Goal: Information Seeking & Learning: Compare options

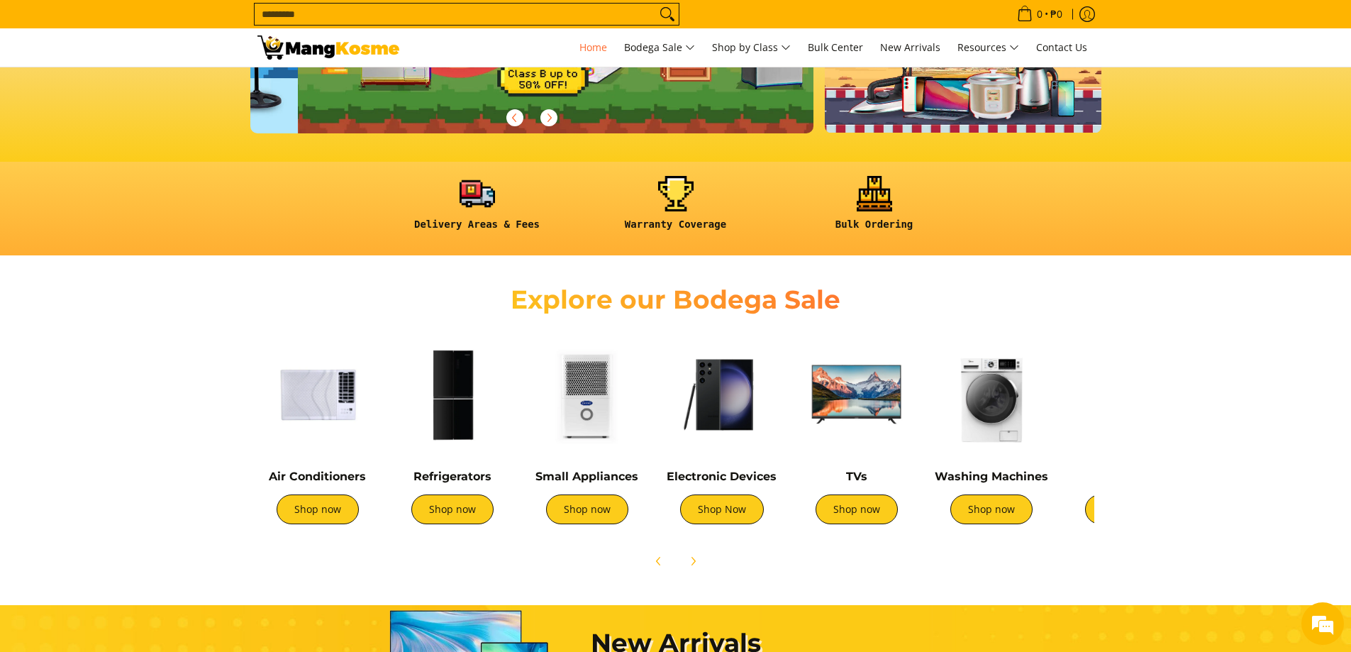
scroll to position [0, 564]
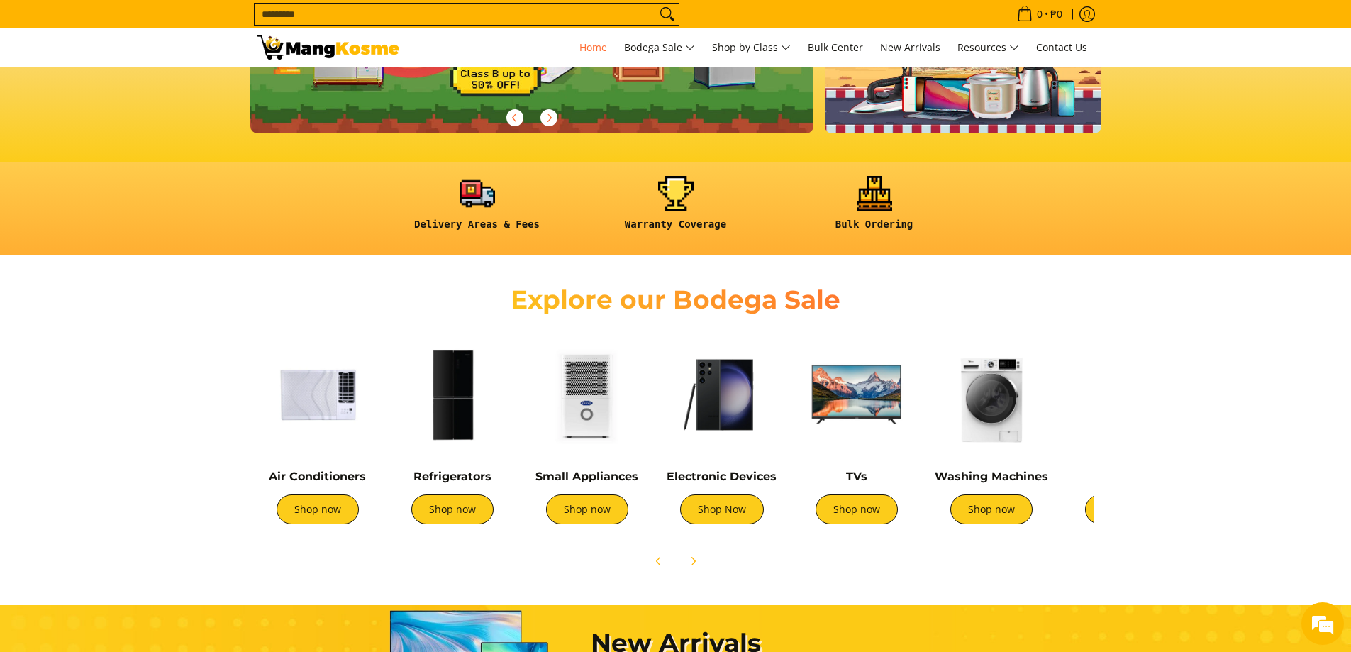
click at [587, 418] on img at bounding box center [587, 394] width 121 height 121
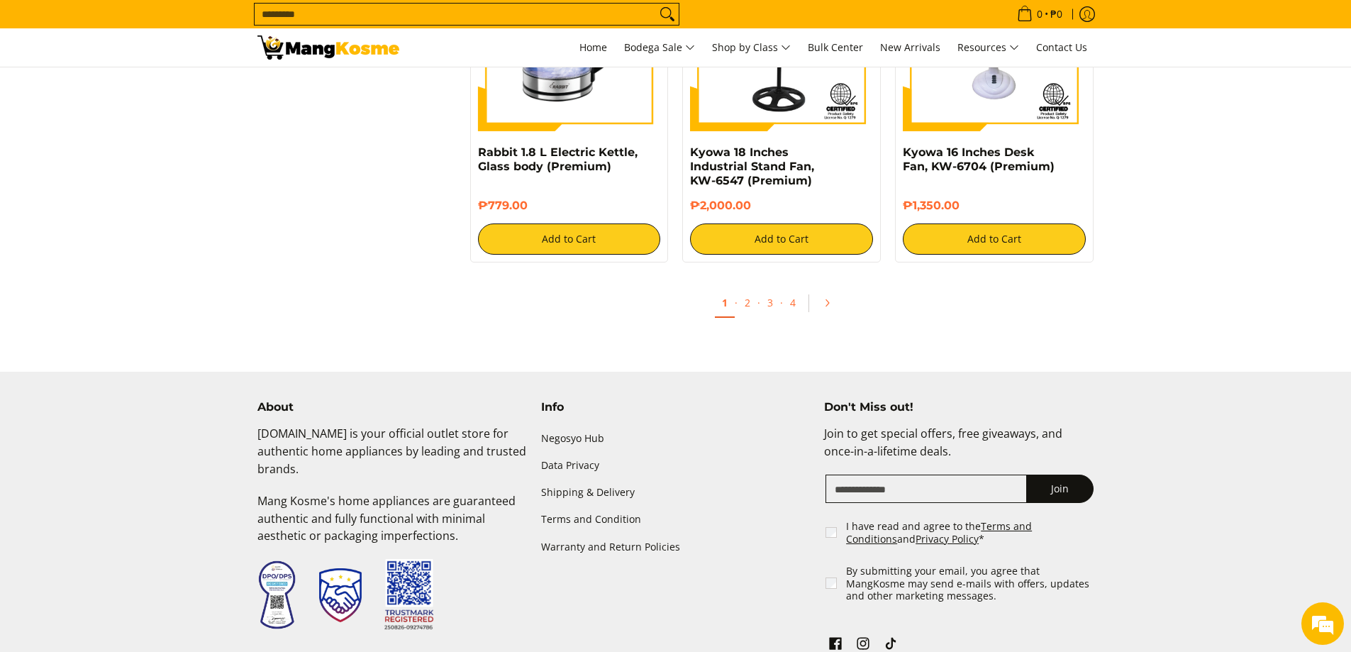
scroll to position [2695, 0]
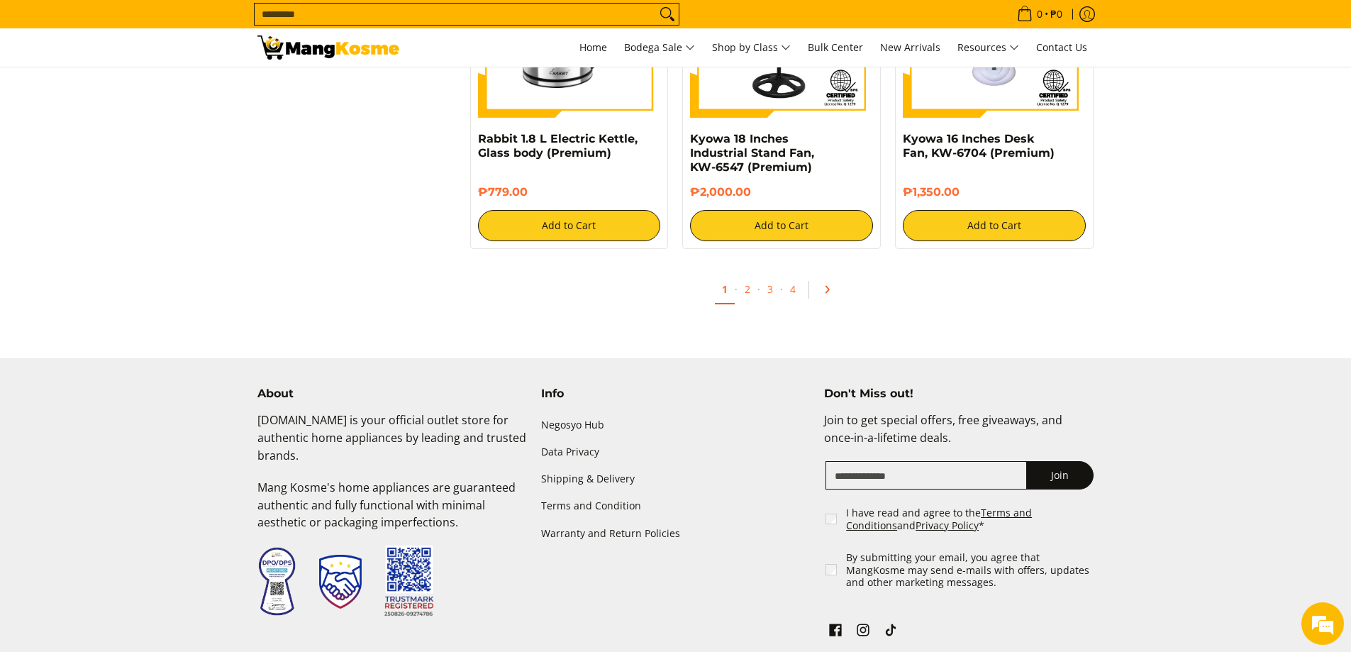
click at [833, 289] on link "Pagination" at bounding box center [832, 289] width 34 height 24
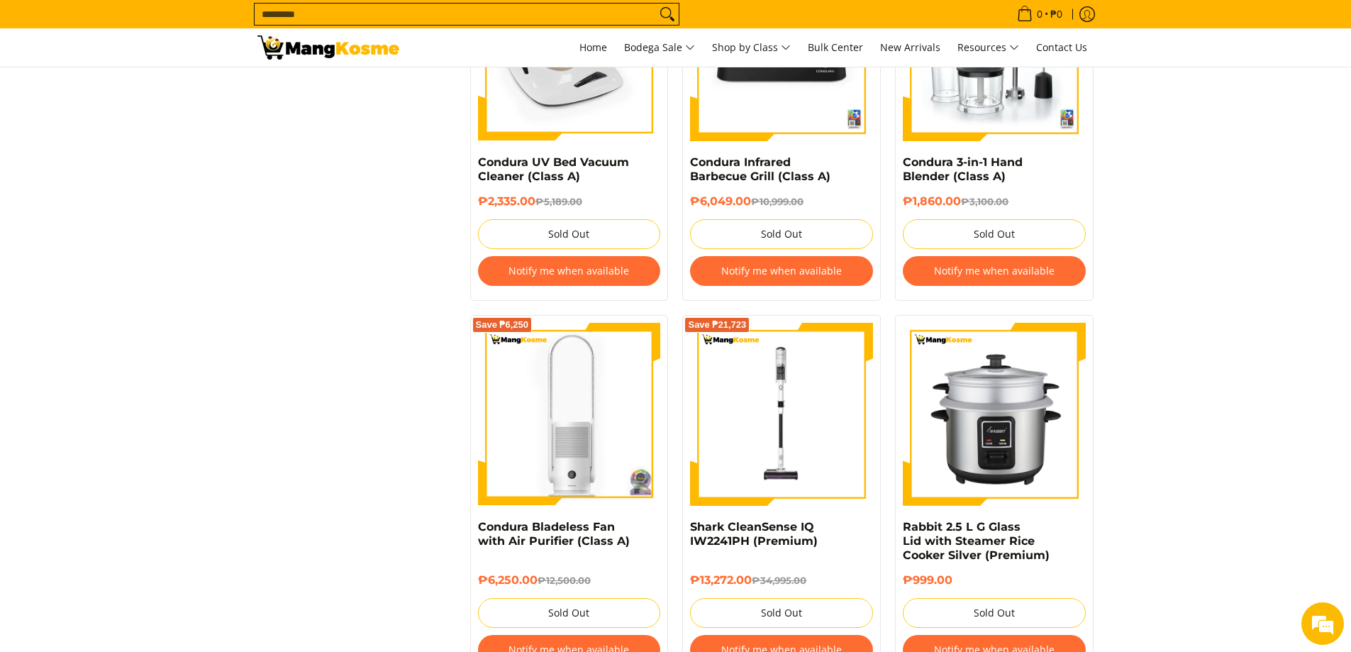
scroll to position [1489, 0]
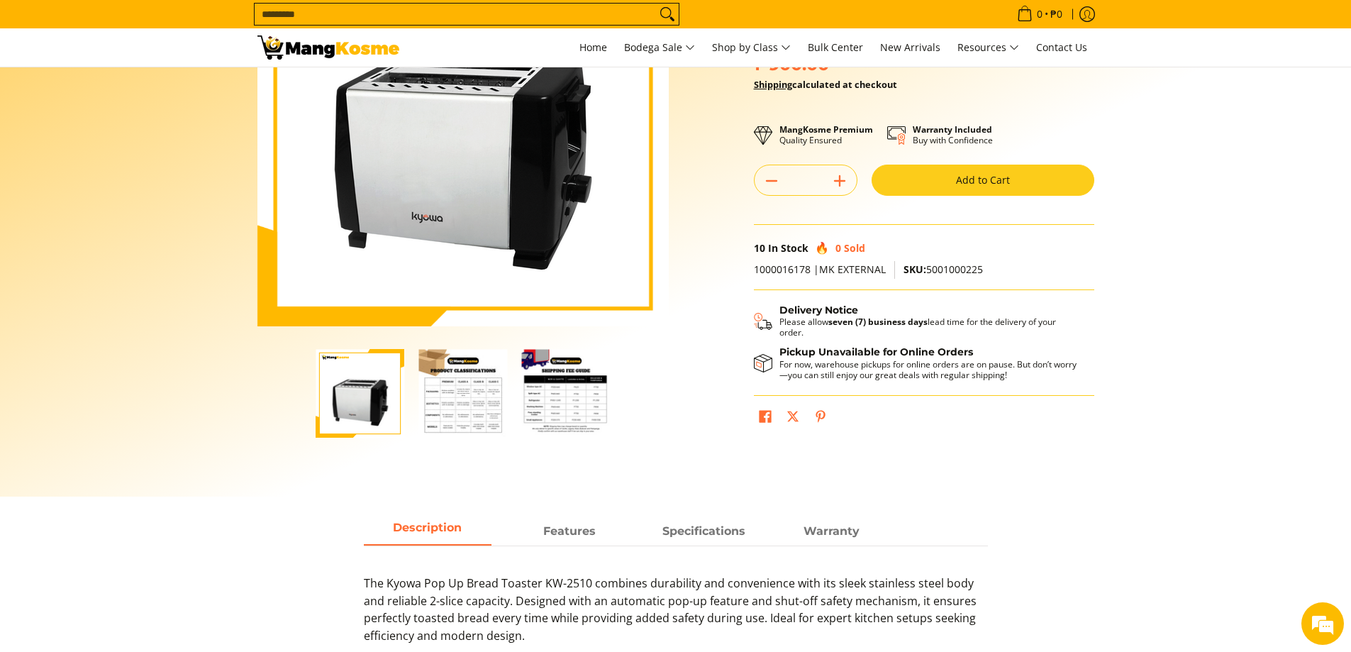
scroll to position [142, 0]
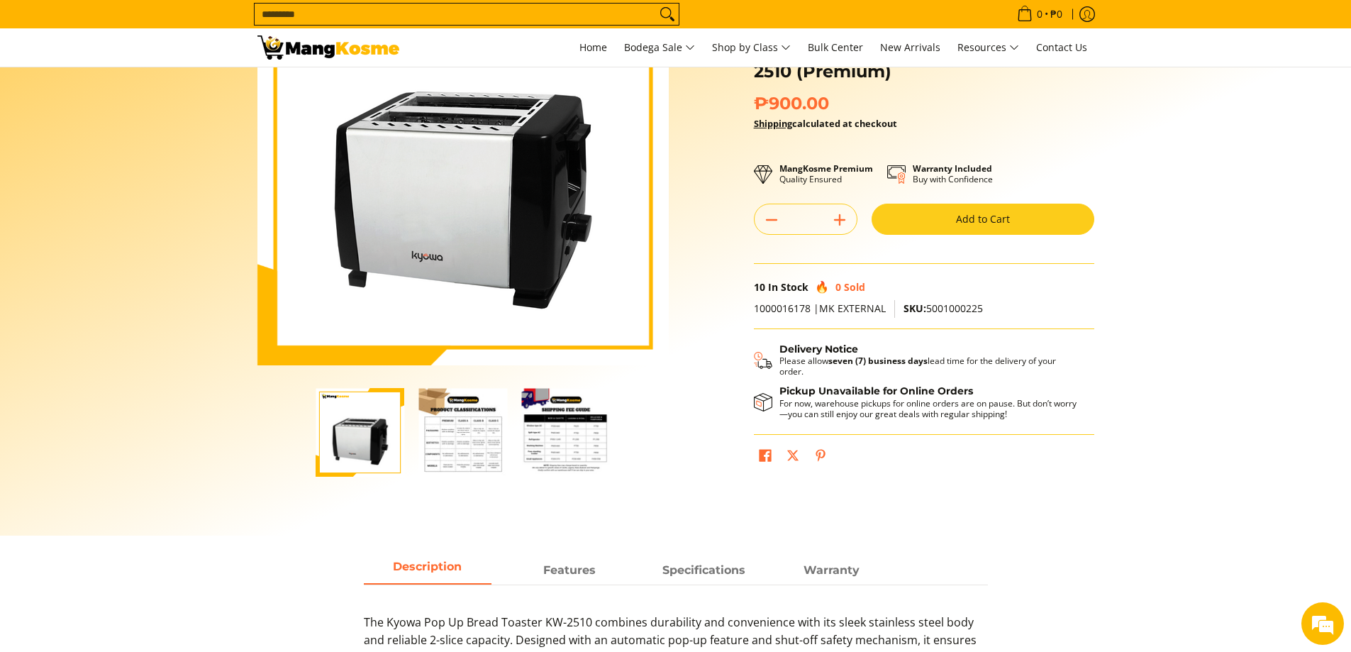
click at [548, 442] on img "Kyowa Pop Up Bread Toaster, KW-2510 (Premium)-3" at bounding box center [565, 432] width 89 height 89
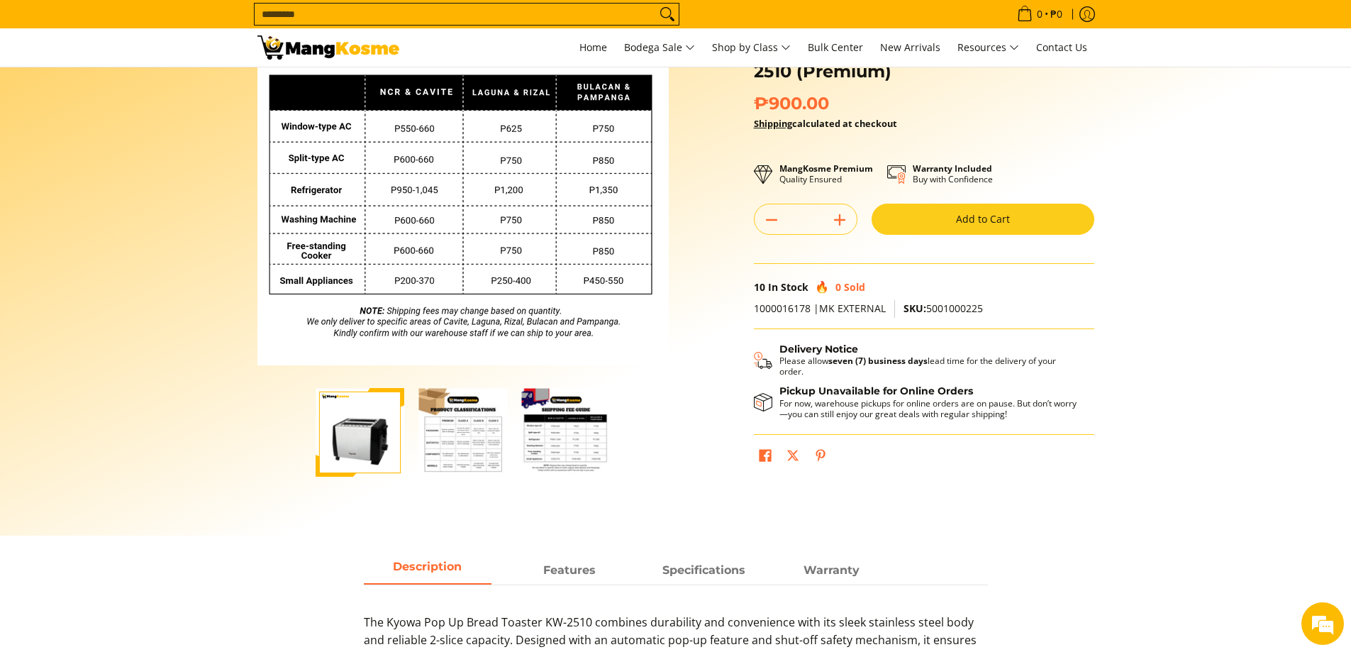
click at [475, 442] on img "Kyowa Pop Up Bread Toaster, KW-2510 (Premium)-2" at bounding box center [462, 432] width 89 height 89
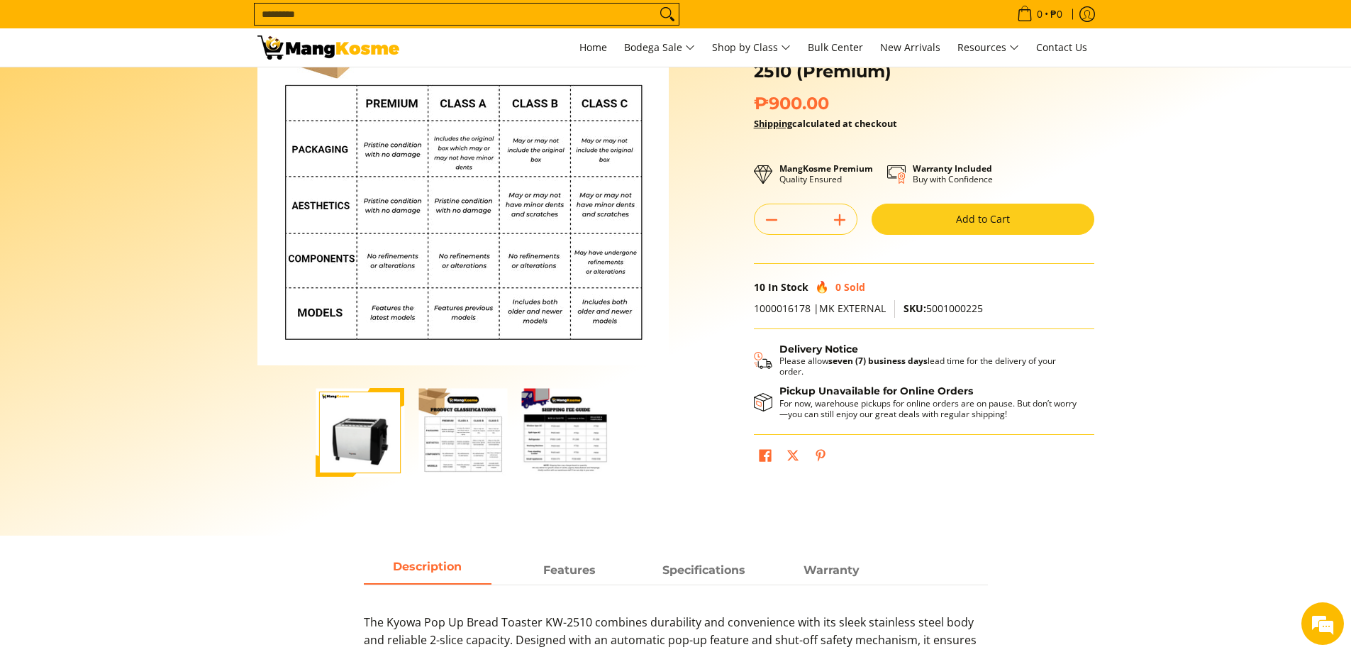
click at [564, 451] on img "Kyowa Pop Up Bread Toaster, KW-2510 (Premium)-3" at bounding box center [565, 432] width 89 height 89
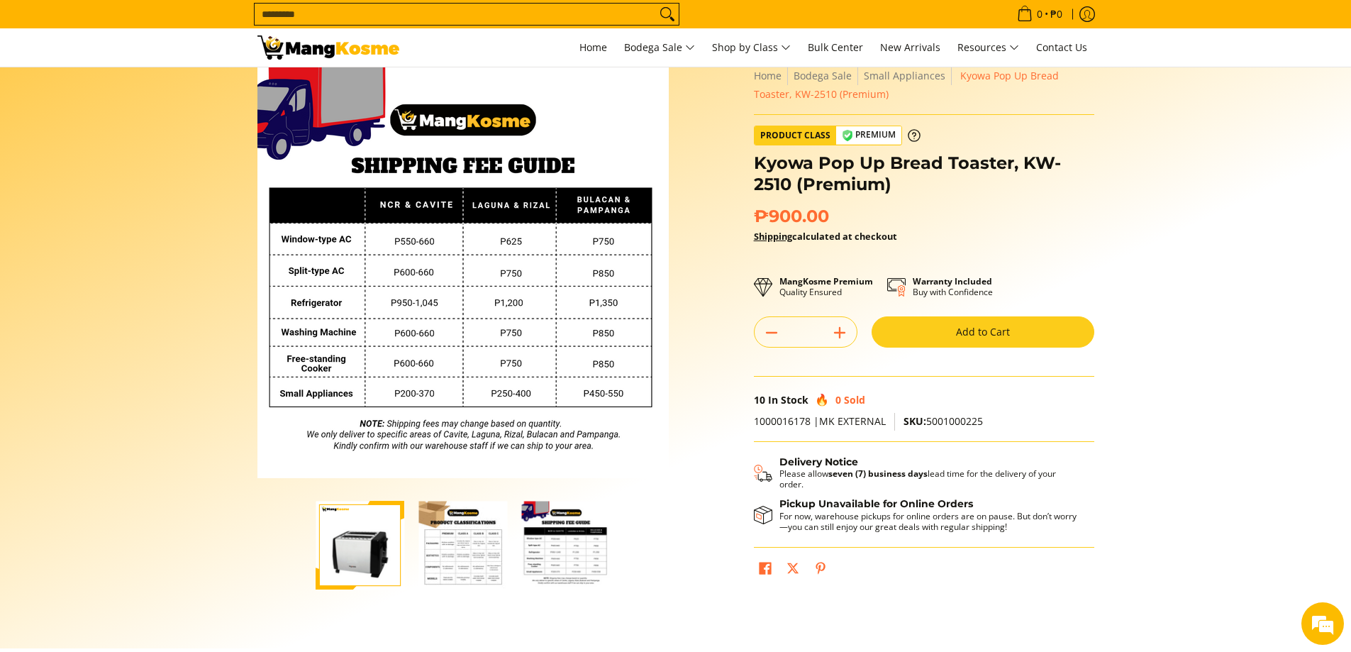
scroll to position [0, 0]
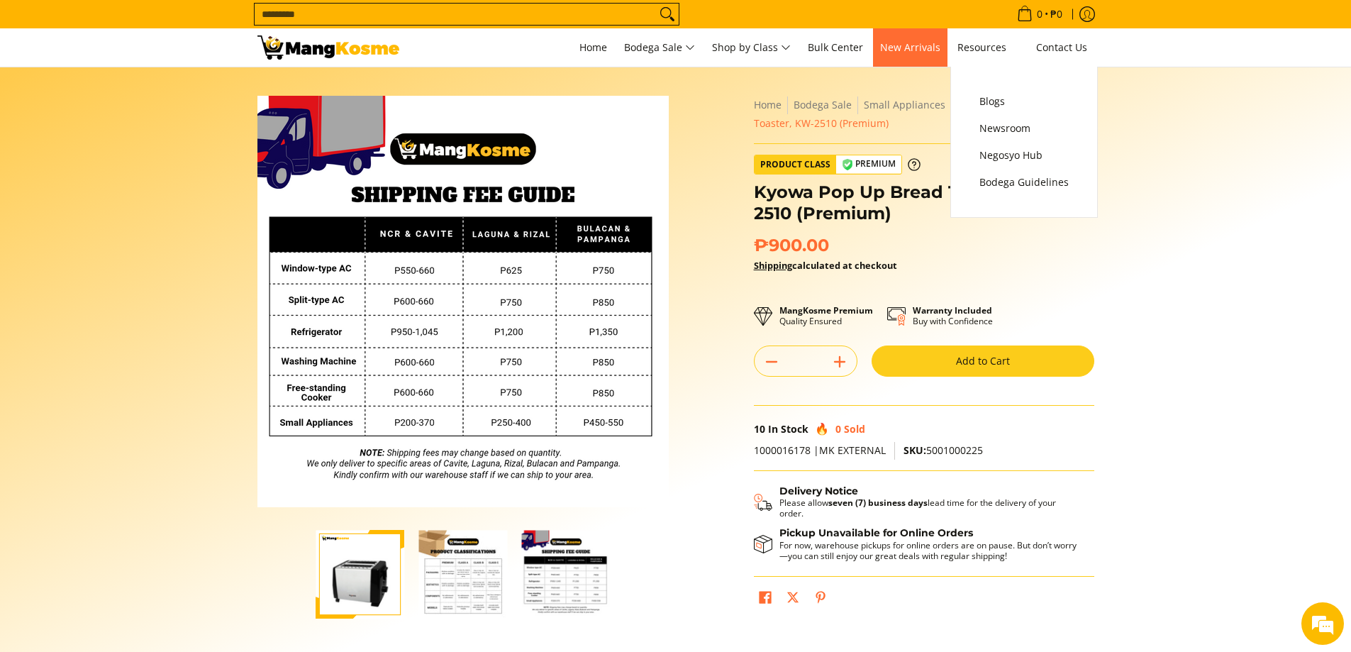
click at [901, 58] on link "New Arrivals" at bounding box center [910, 47] width 74 height 38
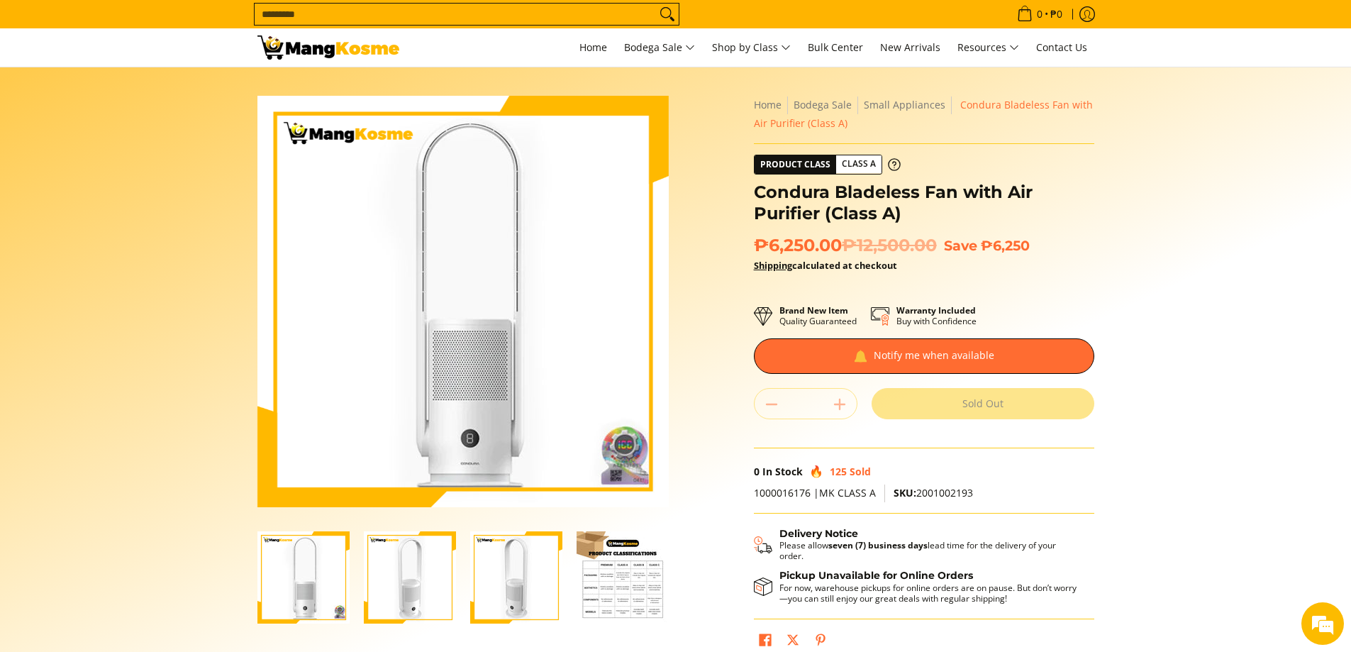
click at [606, 587] on img "Condura Bladeless Fan with Air Purifier (Class A)-4" at bounding box center [623, 577] width 92 height 92
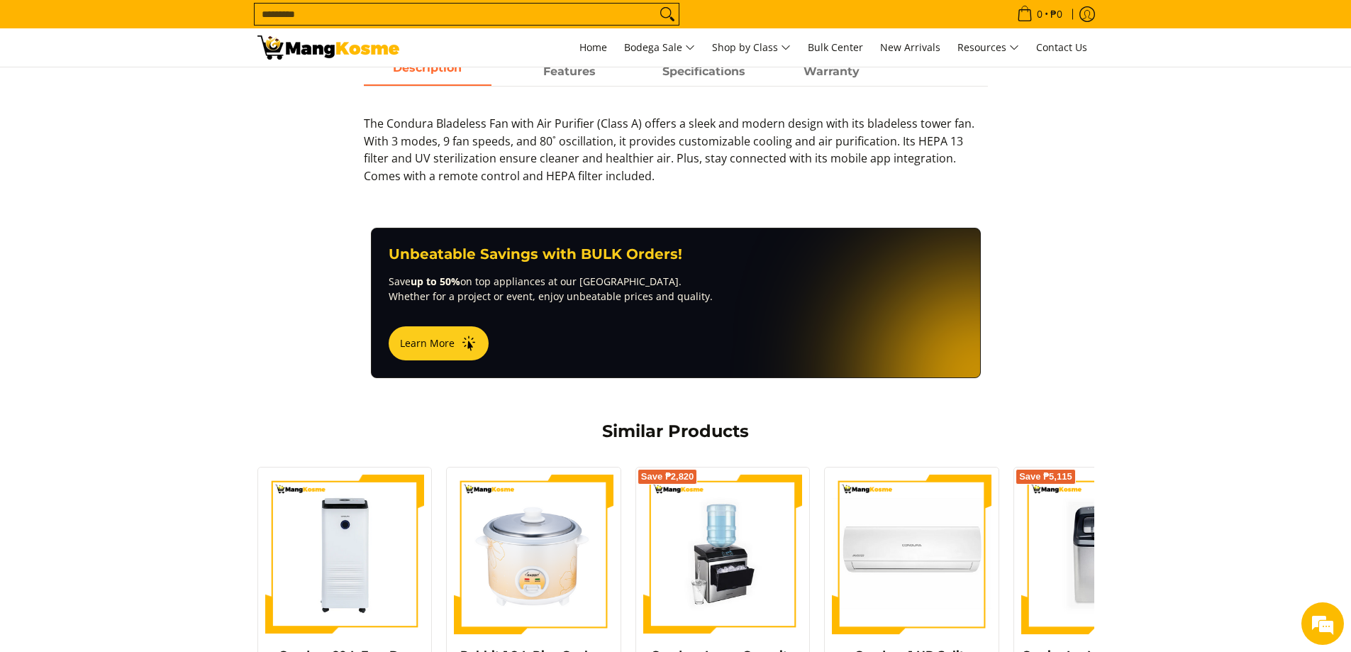
scroll to position [922, 0]
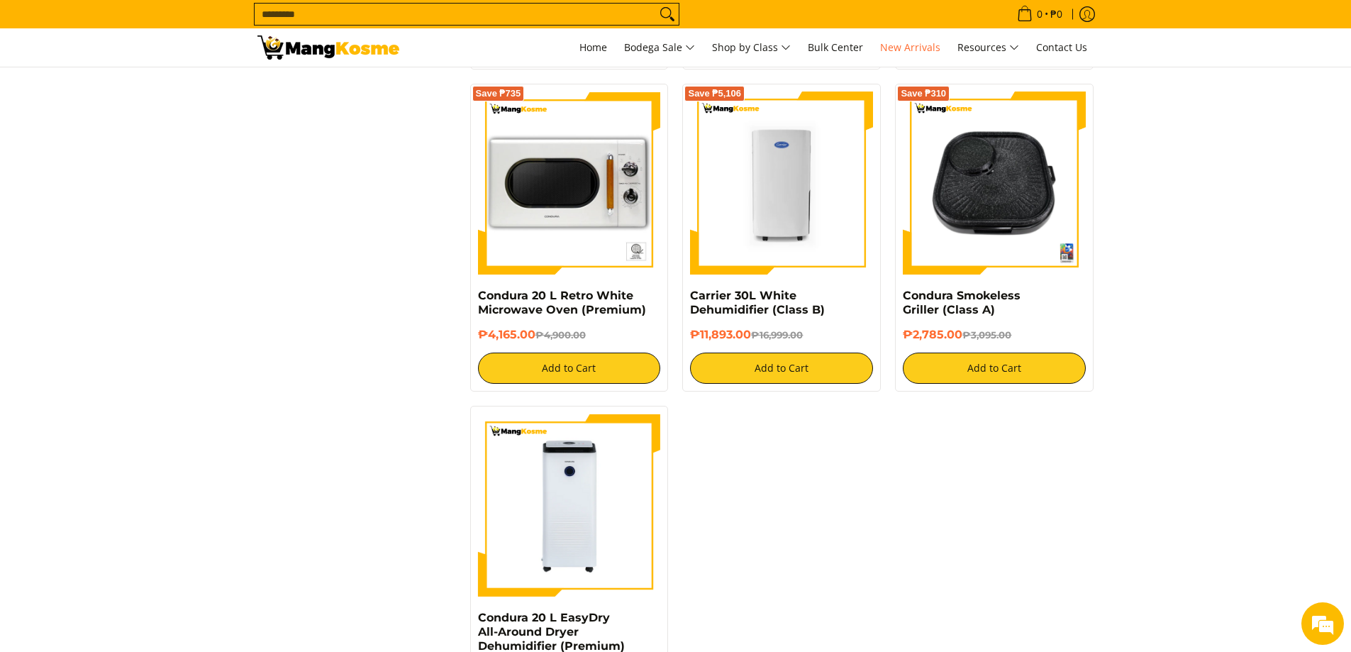
scroll to position [2270, 0]
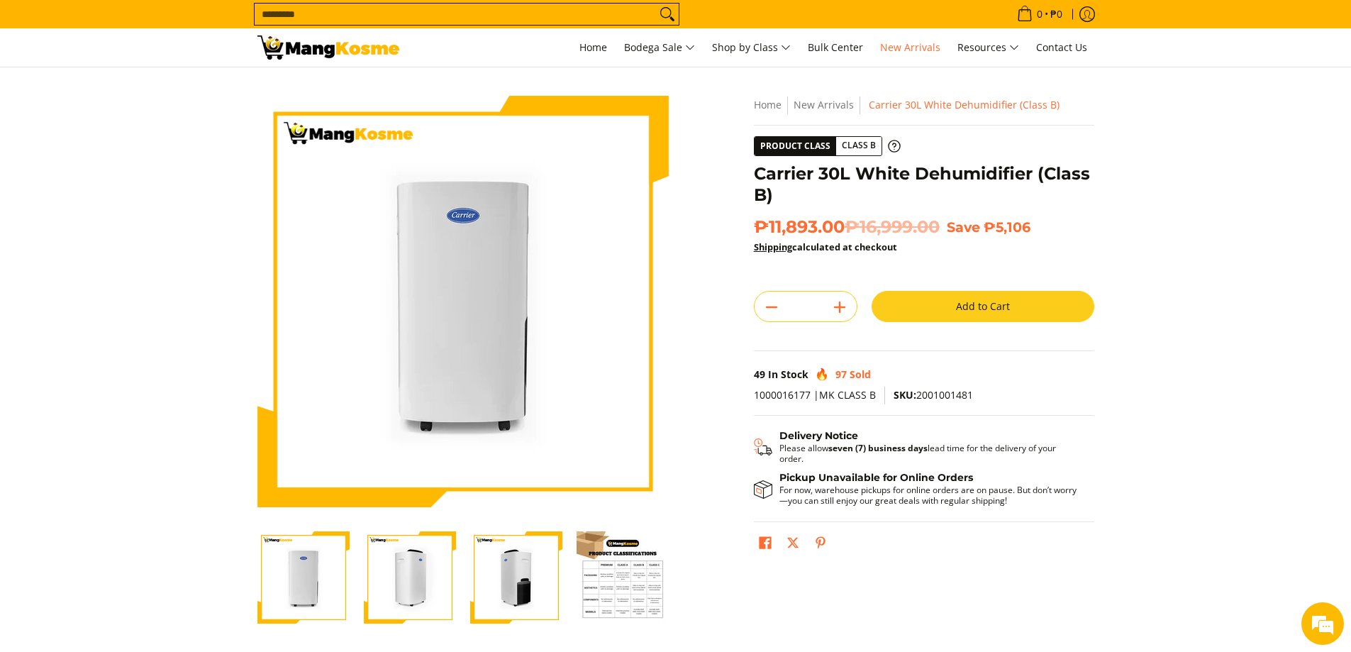
scroll to position [355, 0]
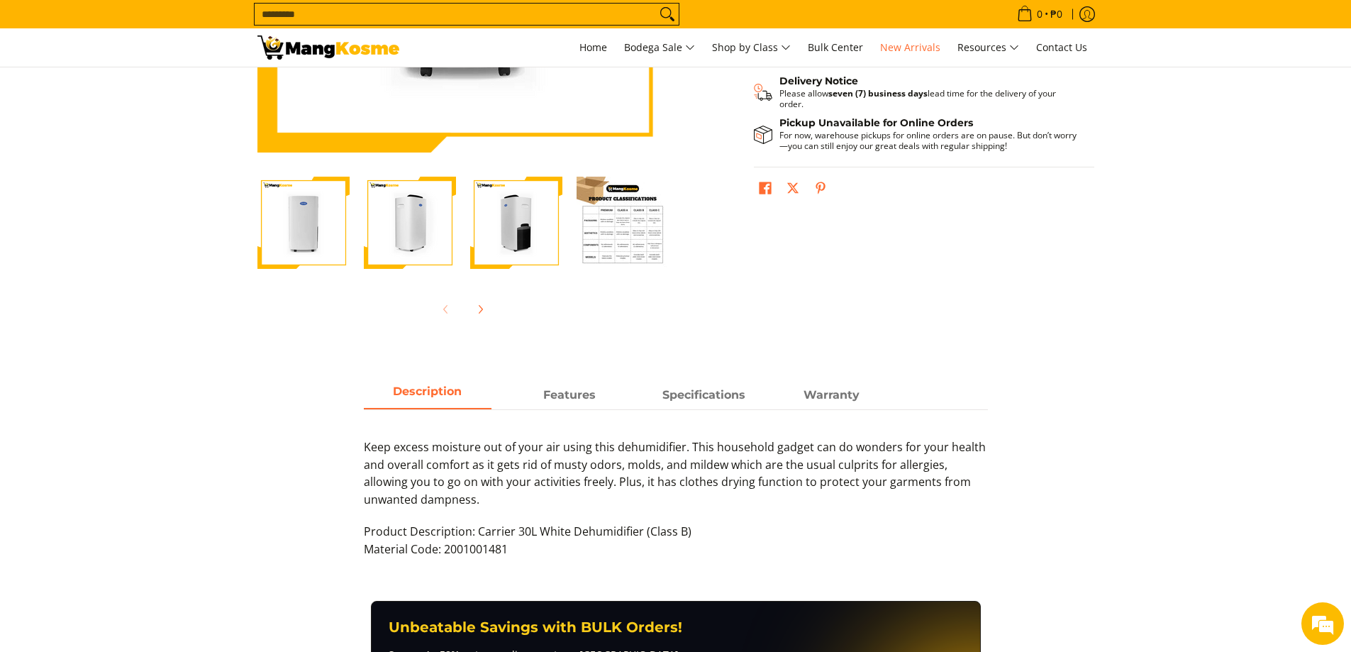
click at [603, 233] on img "Carrier 30L White Dehumidifier (Class B)-4" at bounding box center [623, 223] width 92 height 92
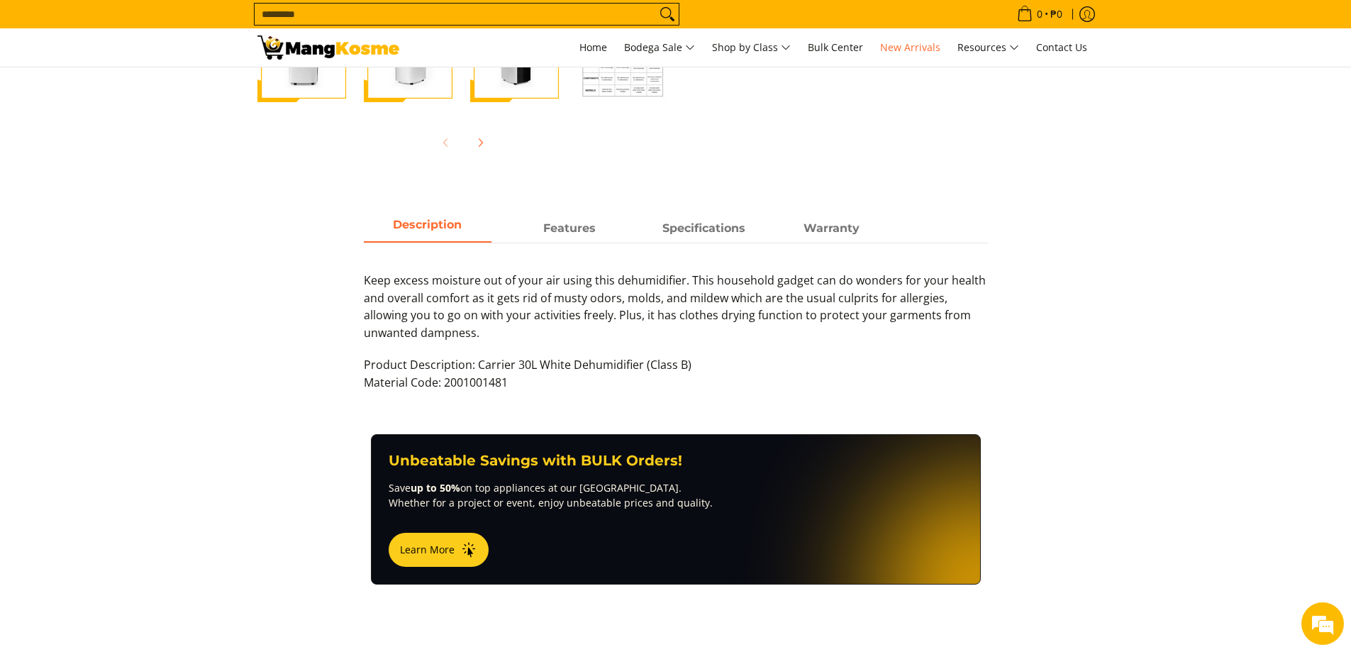
scroll to position [638, 0]
